Goal: Understand process/instructions: Learn how to perform a task or action

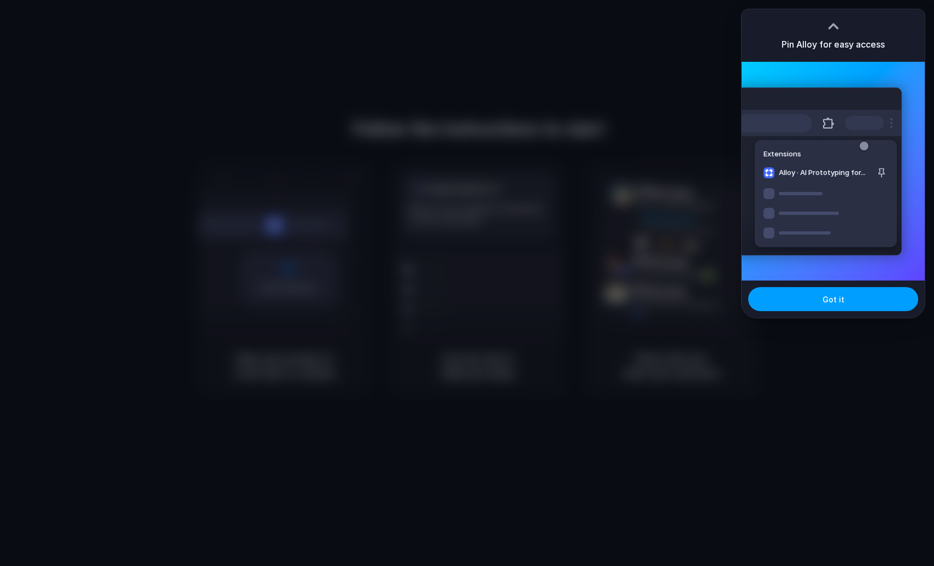
click at [827, 300] on span "Got it" at bounding box center [833, 298] width 22 height 11
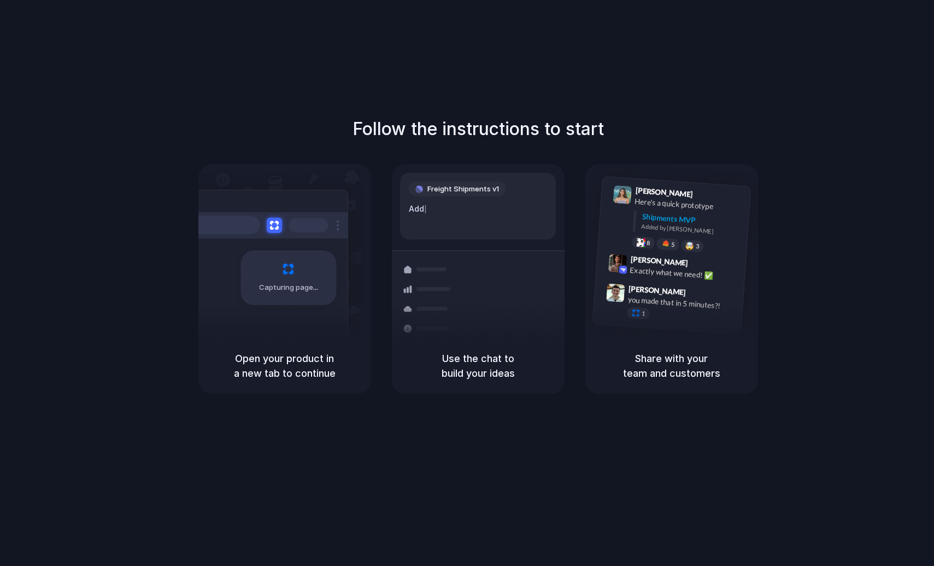
click at [658, 352] on h5 "Share with your team and customers" at bounding box center [671, 366] width 146 height 30
click at [34, 282] on div "Follow the instructions to start Capturing page Open your product in a new tab …" at bounding box center [478, 255] width 934 height 278
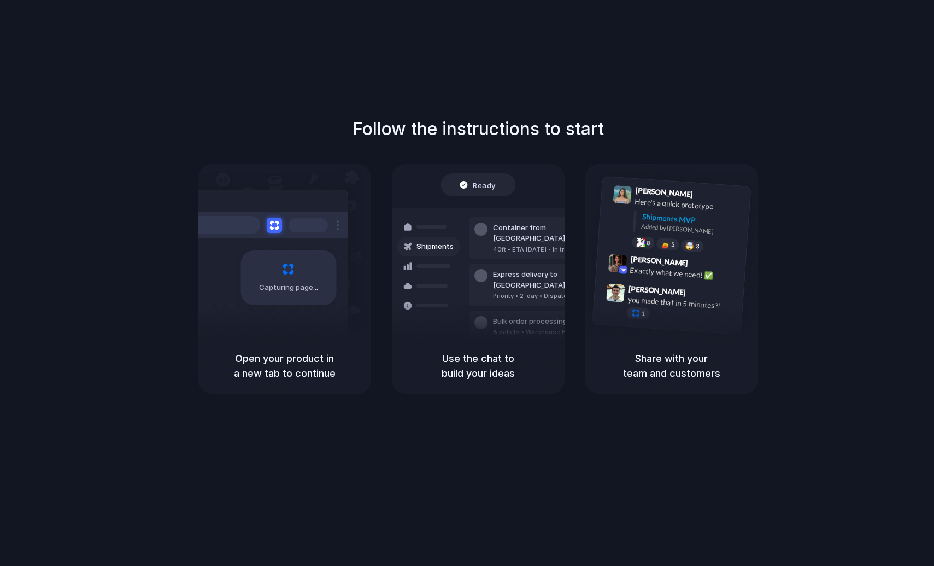
click at [125, 105] on div "Follow the instructions to start Capturing page Open your product in a new tab …" at bounding box center [478, 293] width 956 height 587
